Goal: Task Accomplishment & Management: Complete application form

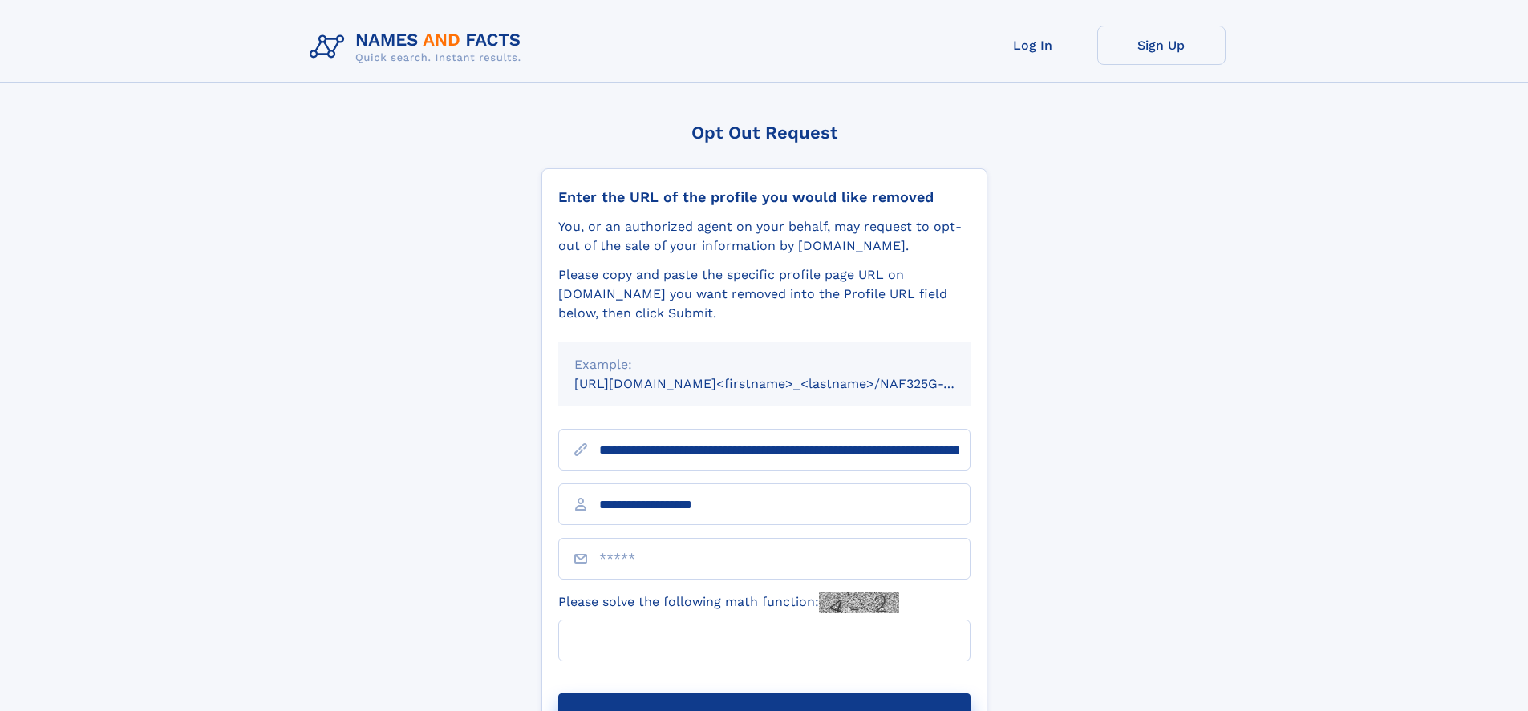
type input "**********"
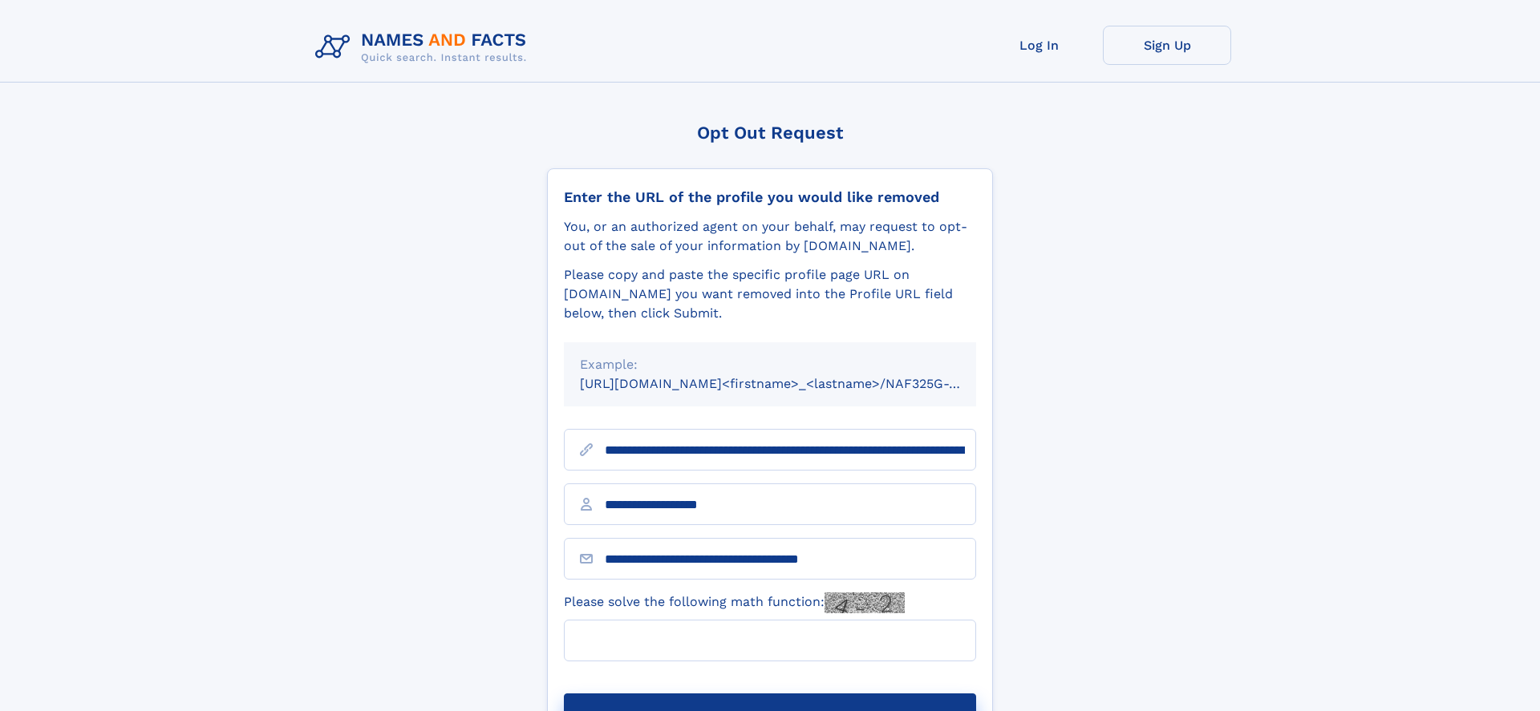
type input "**********"
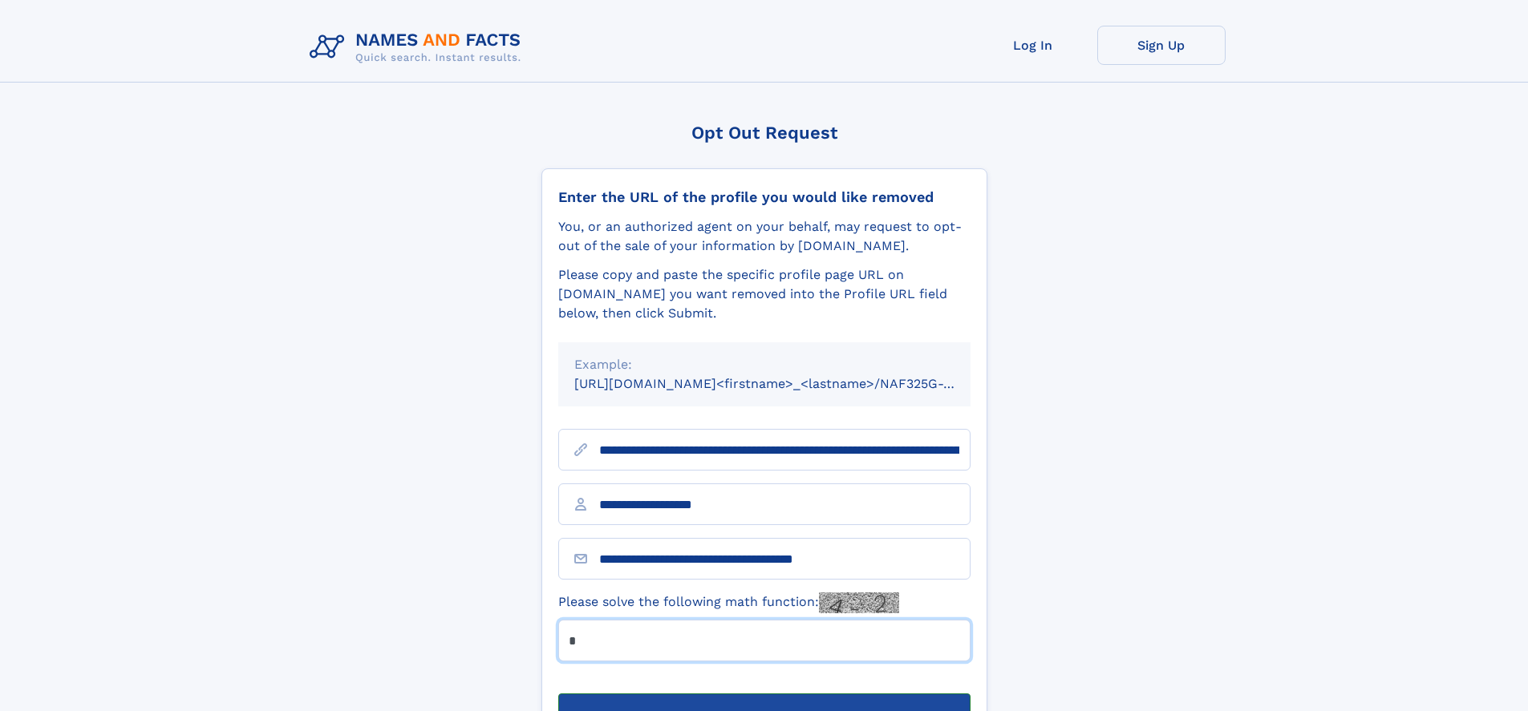
type input "*"
click at [763, 694] on button "Submit Opt Out Request" at bounding box center [764, 719] width 412 height 51
